Goal: Task Accomplishment & Management: Use online tool/utility

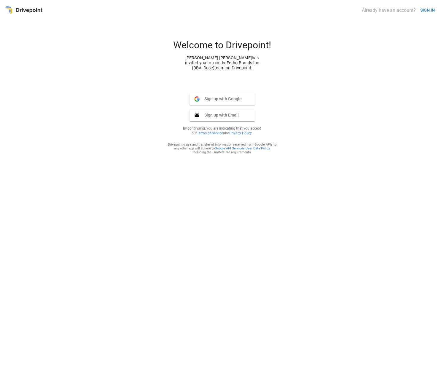
click at [231, 102] on span "Sign up with Google" at bounding box center [221, 98] width 42 height 5
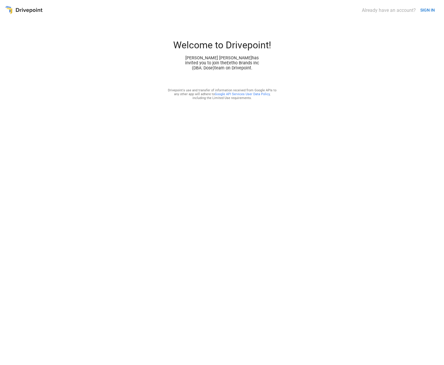
click at [269, 69] on div "Welcome to Drivepoint! Daley Meistrell has invited you to join the Eetho Brands…" at bounding box center [222, 54] width 143 height 31
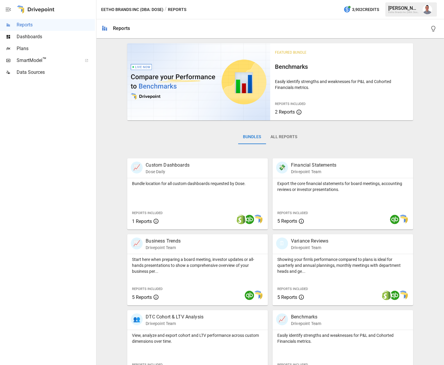
click at [26, 39] on span "Dashboards" at bounding box center [56, 36] width 78 height 7
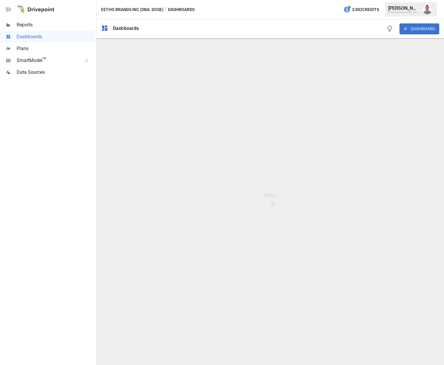
click at [120, 30] on div "Dashboards" at bounding box center [126, 29] width 26 height 6
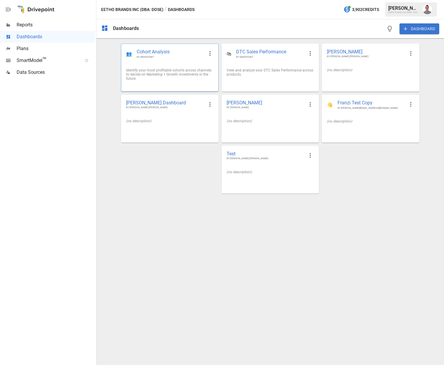
click at [180, 58] on span "BY DRIVEPOINT" at bounding box center [170, 57] width 67 height 3
